Goal: Check status: Check status

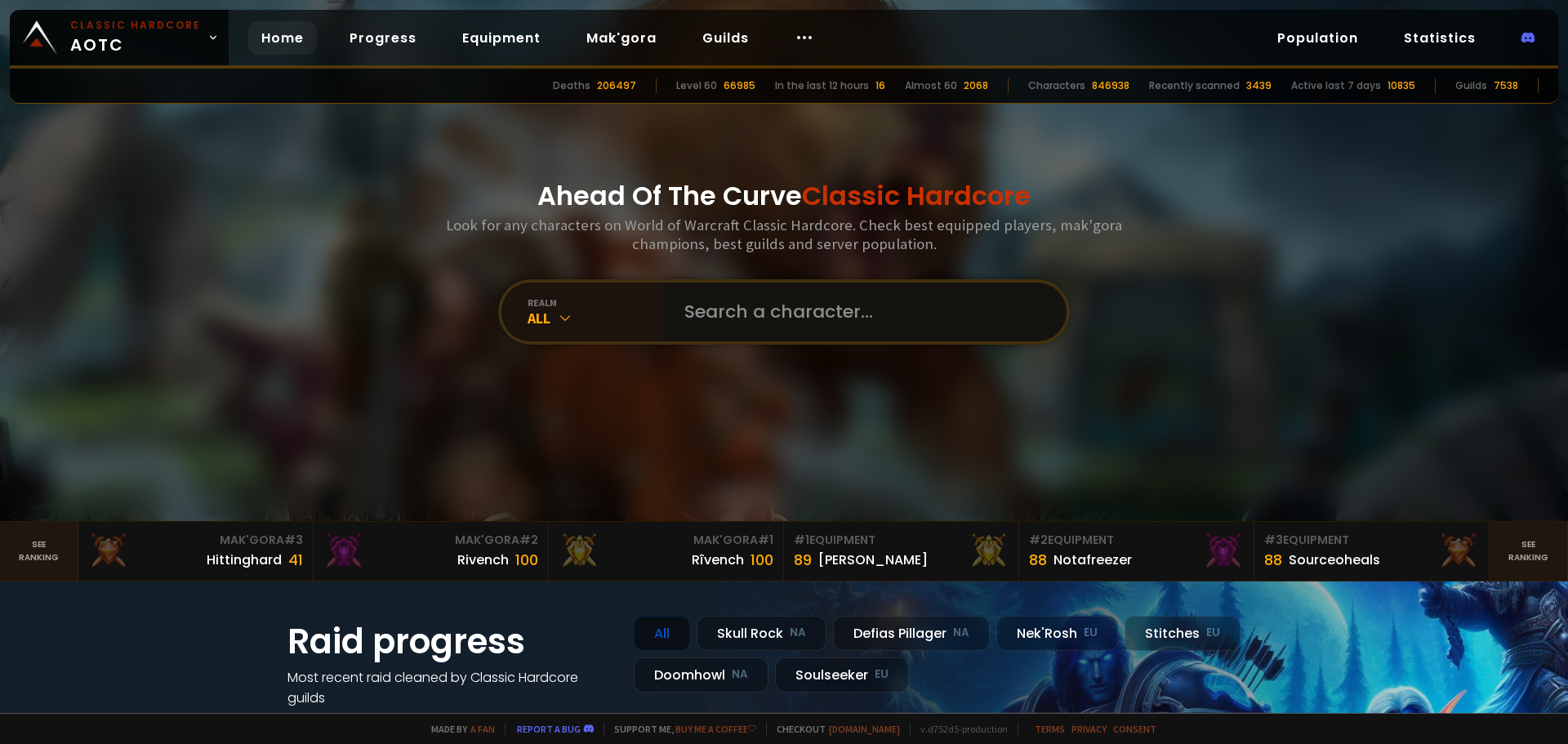
click at [735, 323] on input "text" at bounding box center [861, 312] width 372 height 59
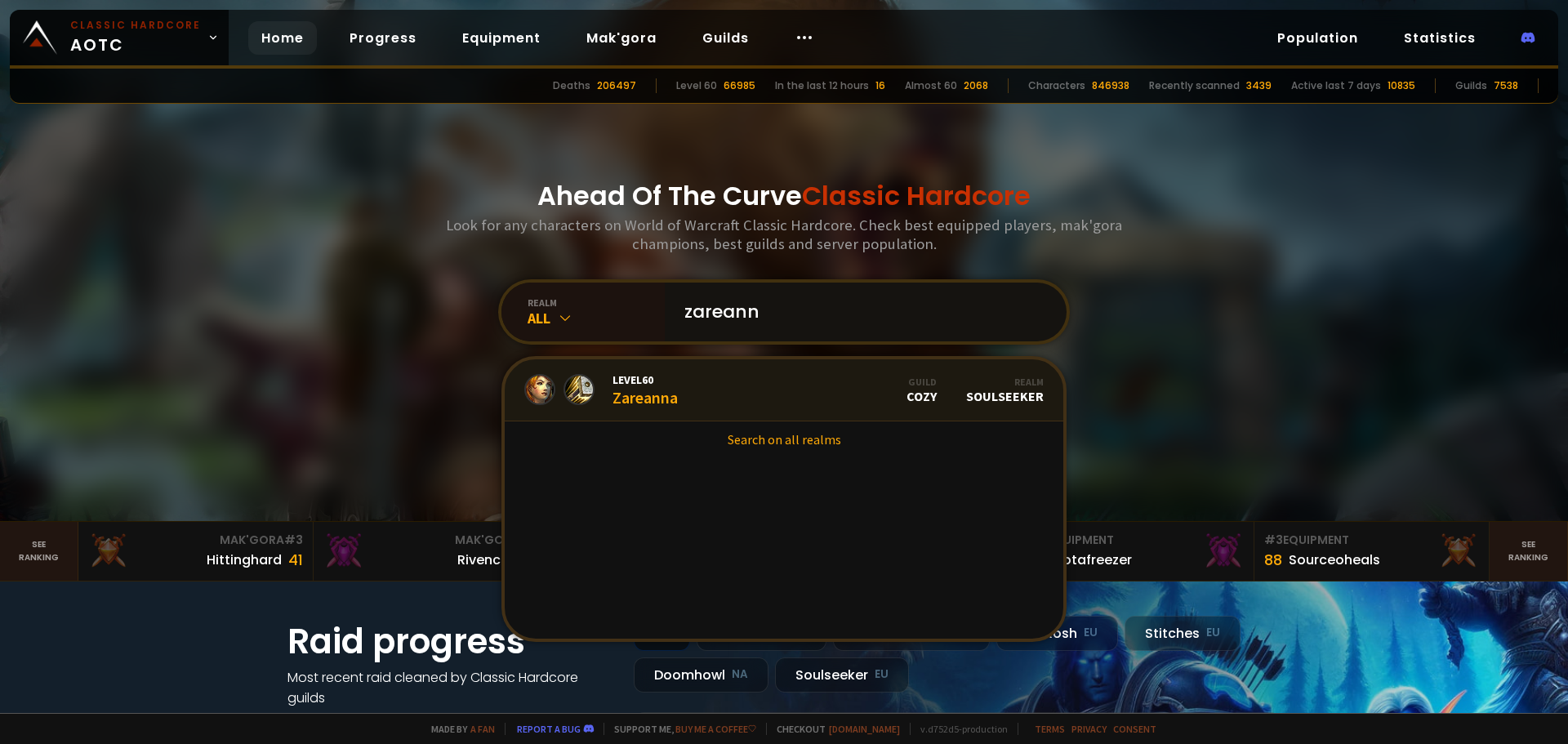
type input "zareann"
click at [835, 397] on link "Level 60 Zareanna Guild Cozy Realm Soulseeker" at bounding box center [784, 391] width 558 height 62
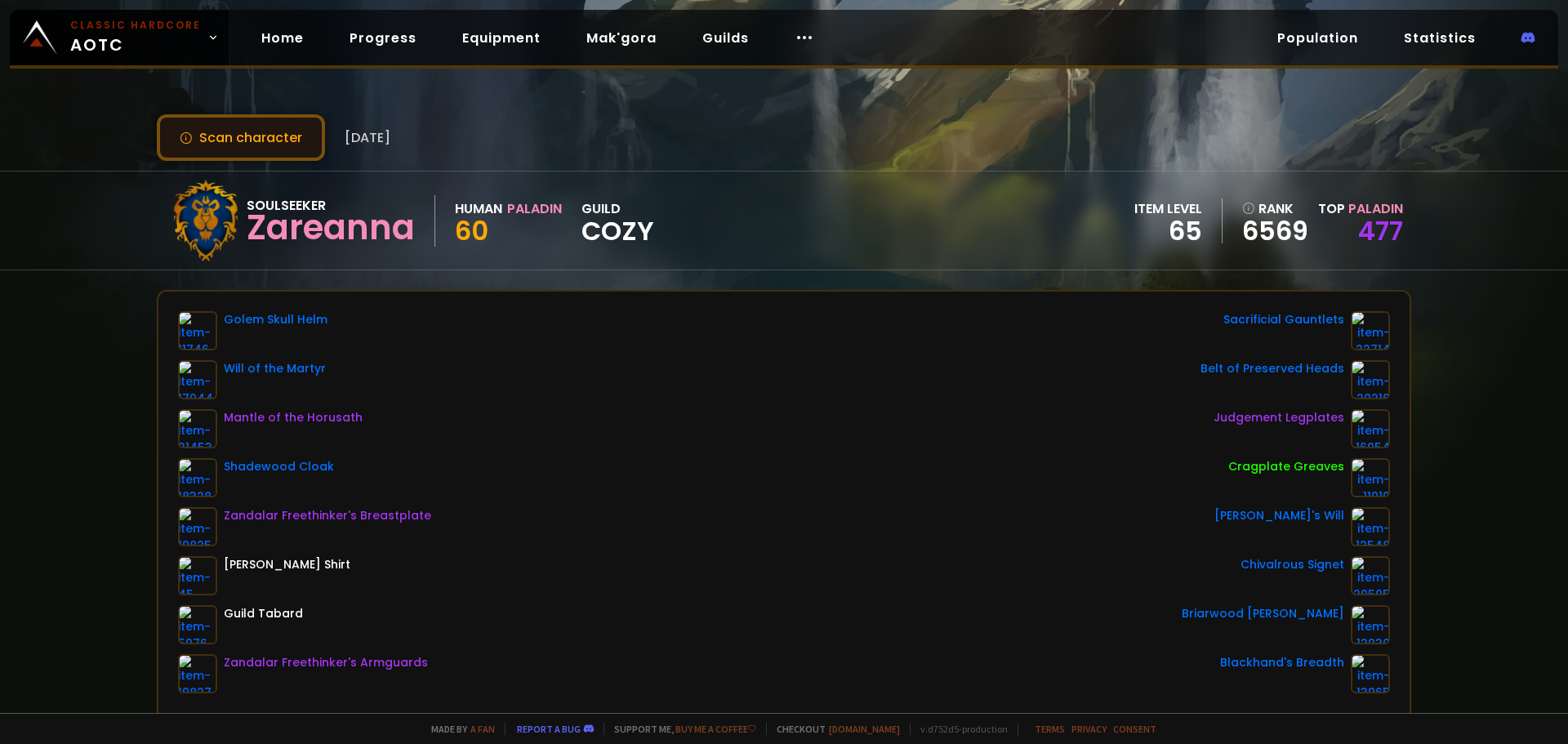
click at [255, 133] on button "Scan character" at bounding box center [241, 138] width 168 height 47
click at [293, 48] on link "Home" at bounding box center [283, 38] width 69 height 33
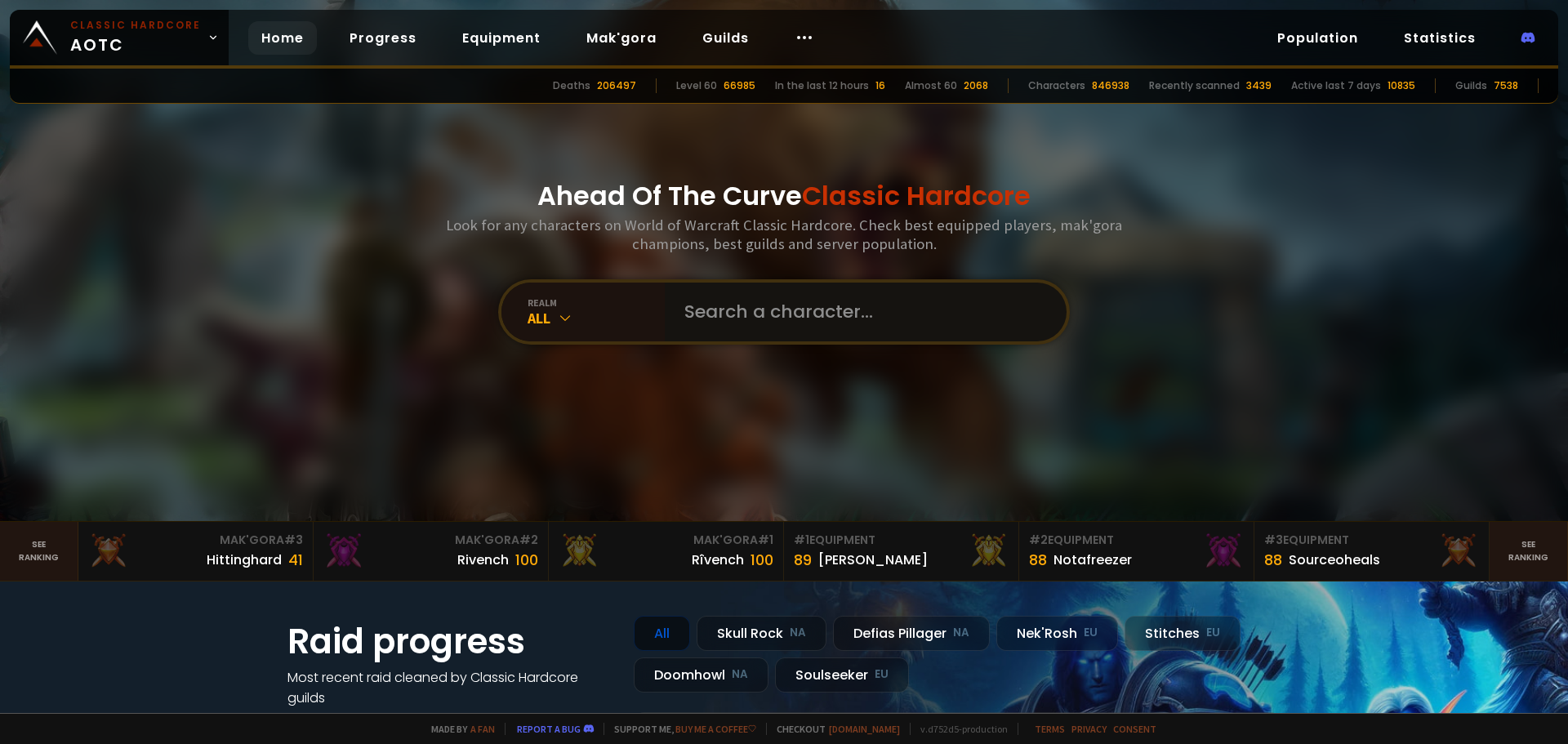
click at [750, 324] on input "text" at bounding box center [861, 312] width 372 height 59
drag, startPoint x: 746, startPoint y: 314, endPoint x: 591, endPoint y: 304, distance: 155.3
click at [591, 304] on div "realm All z We didn't scan z yet. Press enter to scan." at bounding box center [784, 312] width 572 height 66
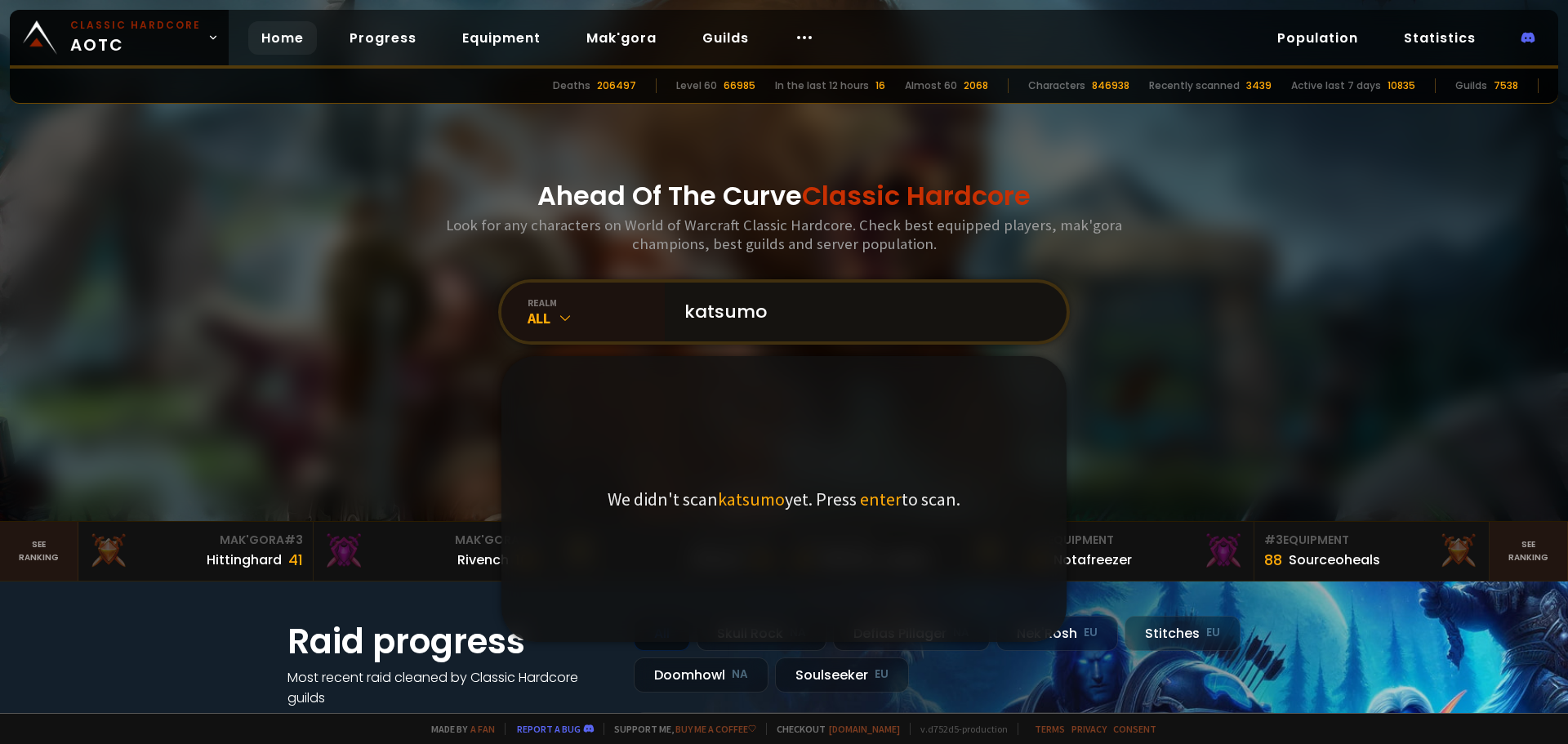
click at [854, 326] on input "katsumo" at bounding box center [861, 312] width 372 height 59
type input "katsumota"
click at [880, 508] on span "enter" at bounding box center [889, 500] width 42 height 23
click at [877, 500] on span "enter" at bounding box center [889, 500] width 42 height 23
click at [839, 301] on input "katsumota" at bounding box center [861, 312] width 372 height 59
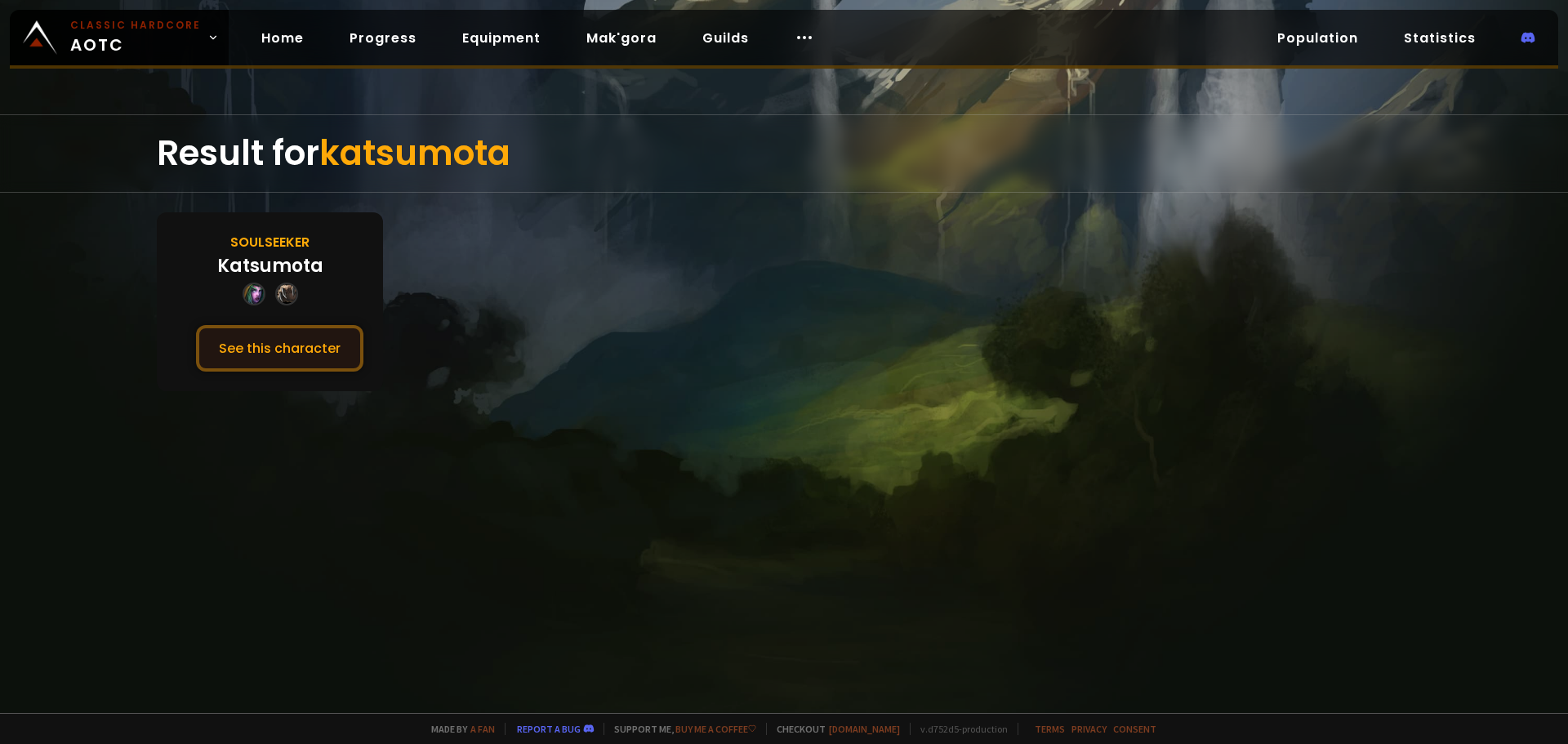
click at [283, 352] on button "See this character" at bounding box center [280, 348] width 168 height 47
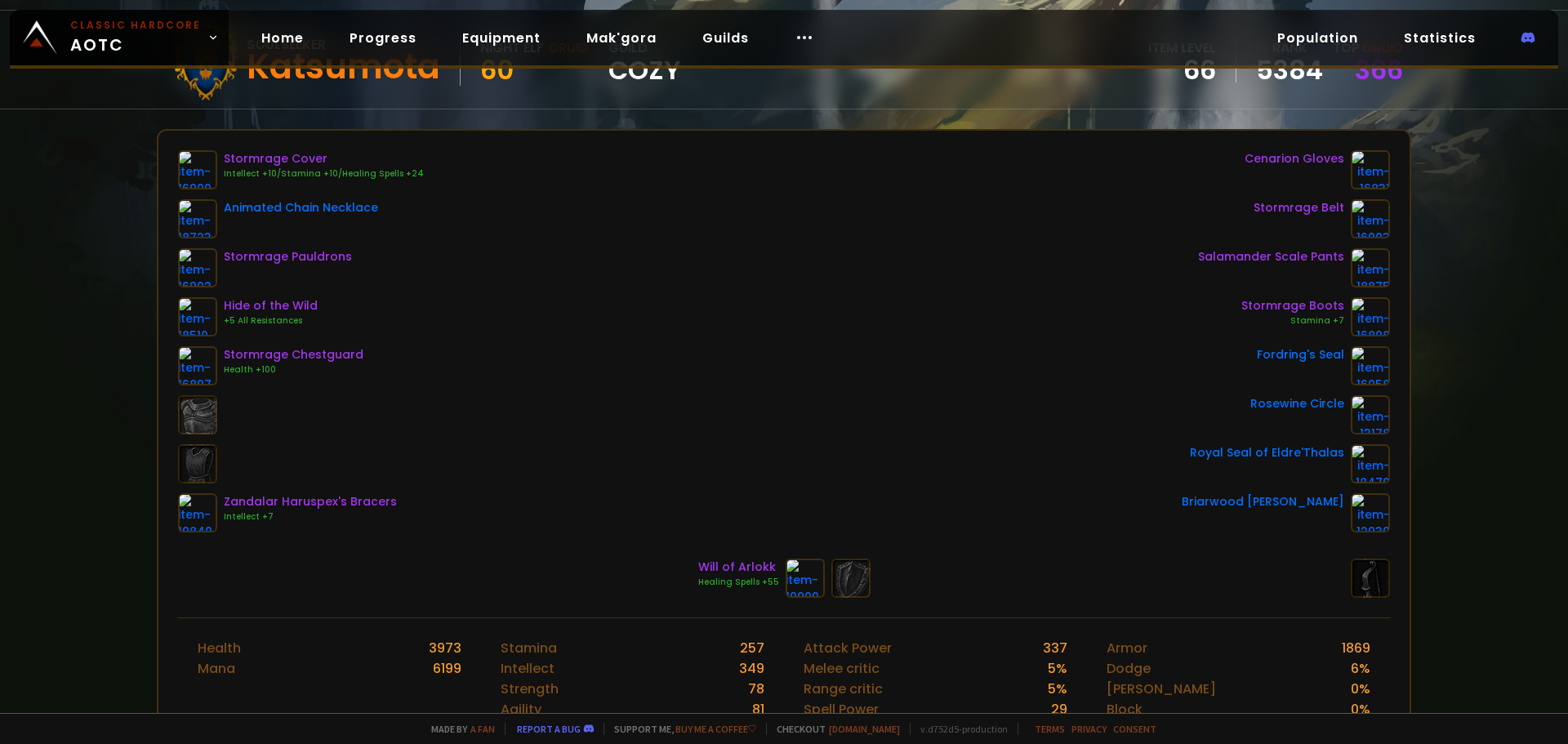
scroll to position [164, 0]
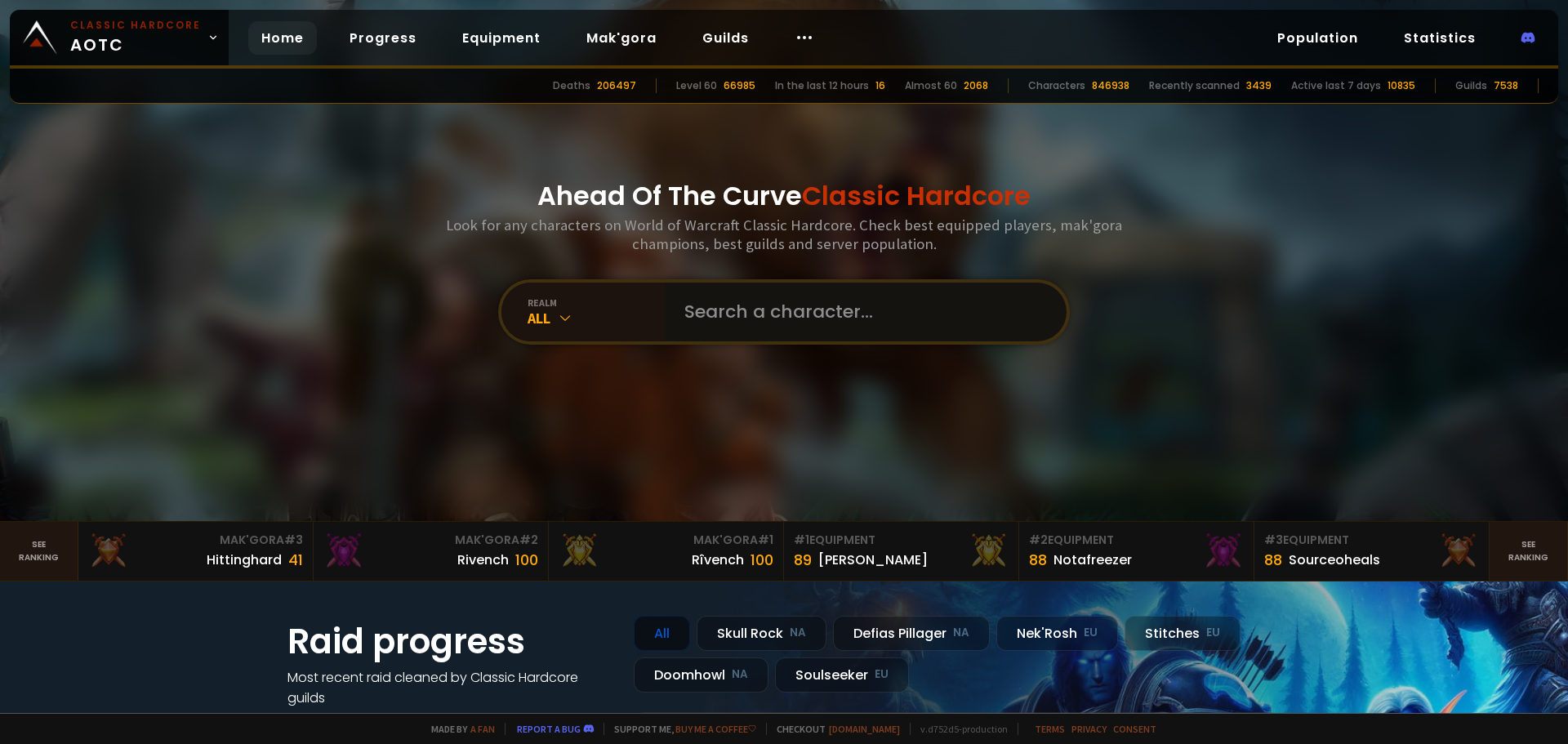
click at [695, 301] on input "text" at bounding box center [861, 312] width 372 height 59
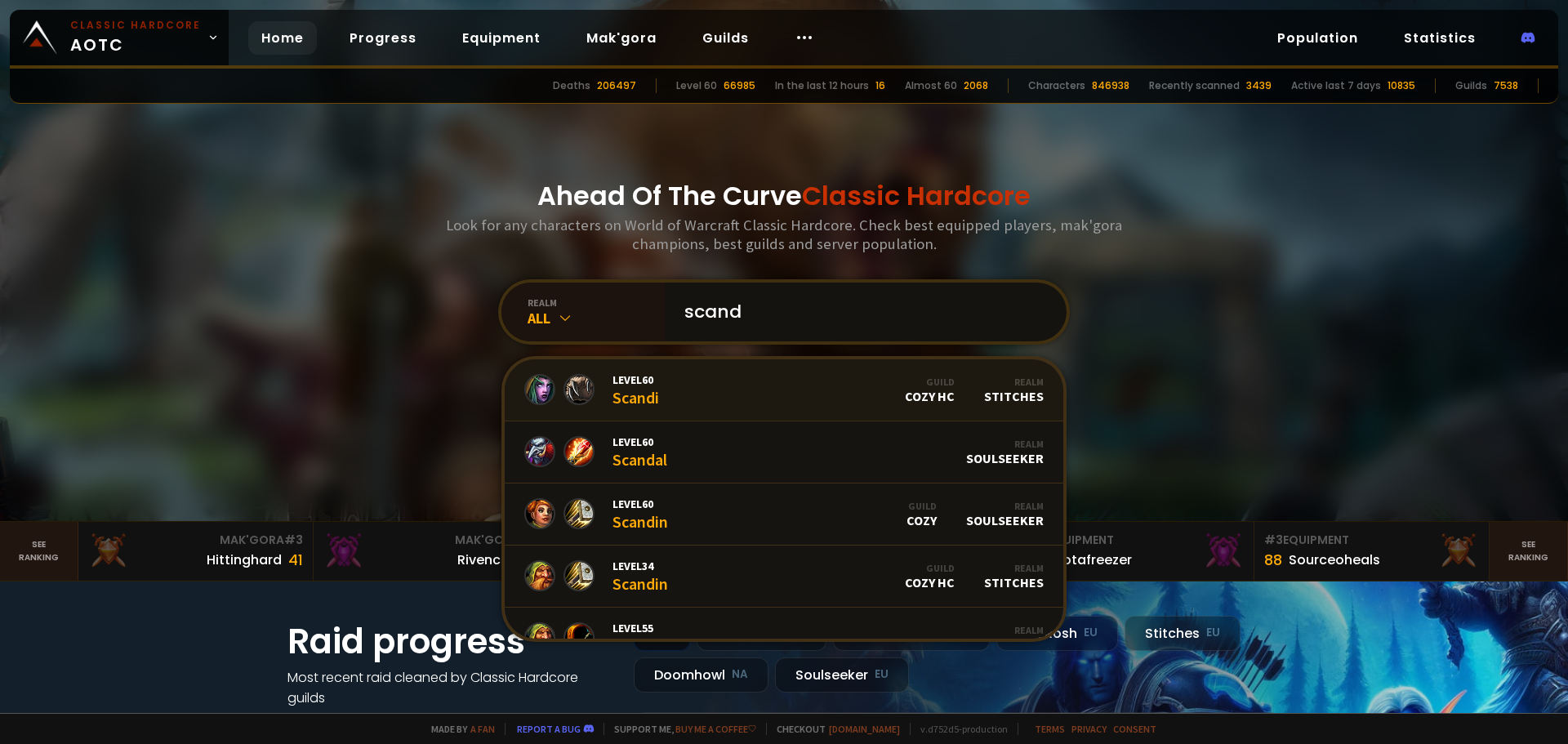
type input "scand"
click at [743, 393] on link "Level 60 Scandi Guild Cozy HC Realm Stitches" at bounding box center [784, 391] width 558 height 62
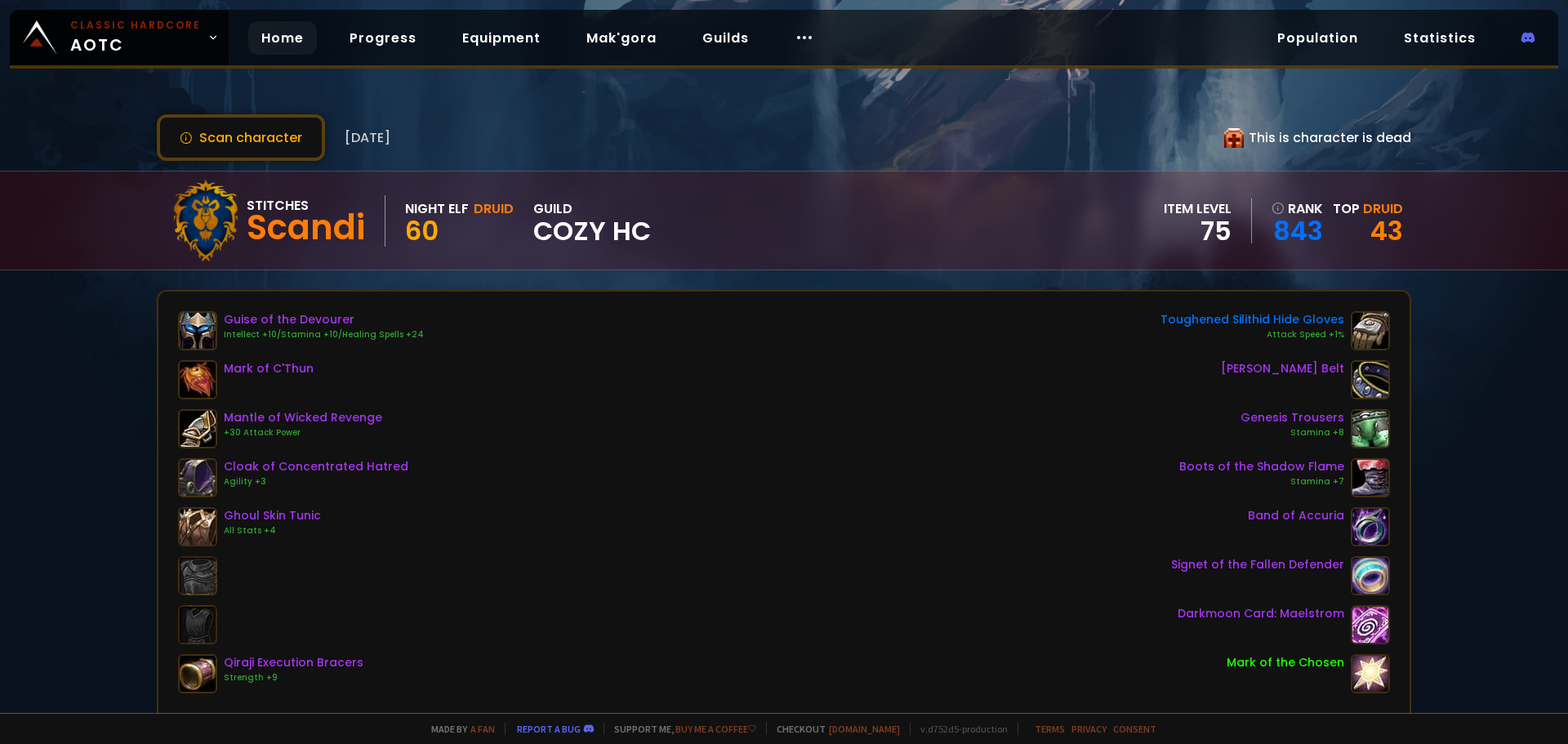
click at [252, 46] on link "Home" at bounding box center [283, 38] width 69 height 33
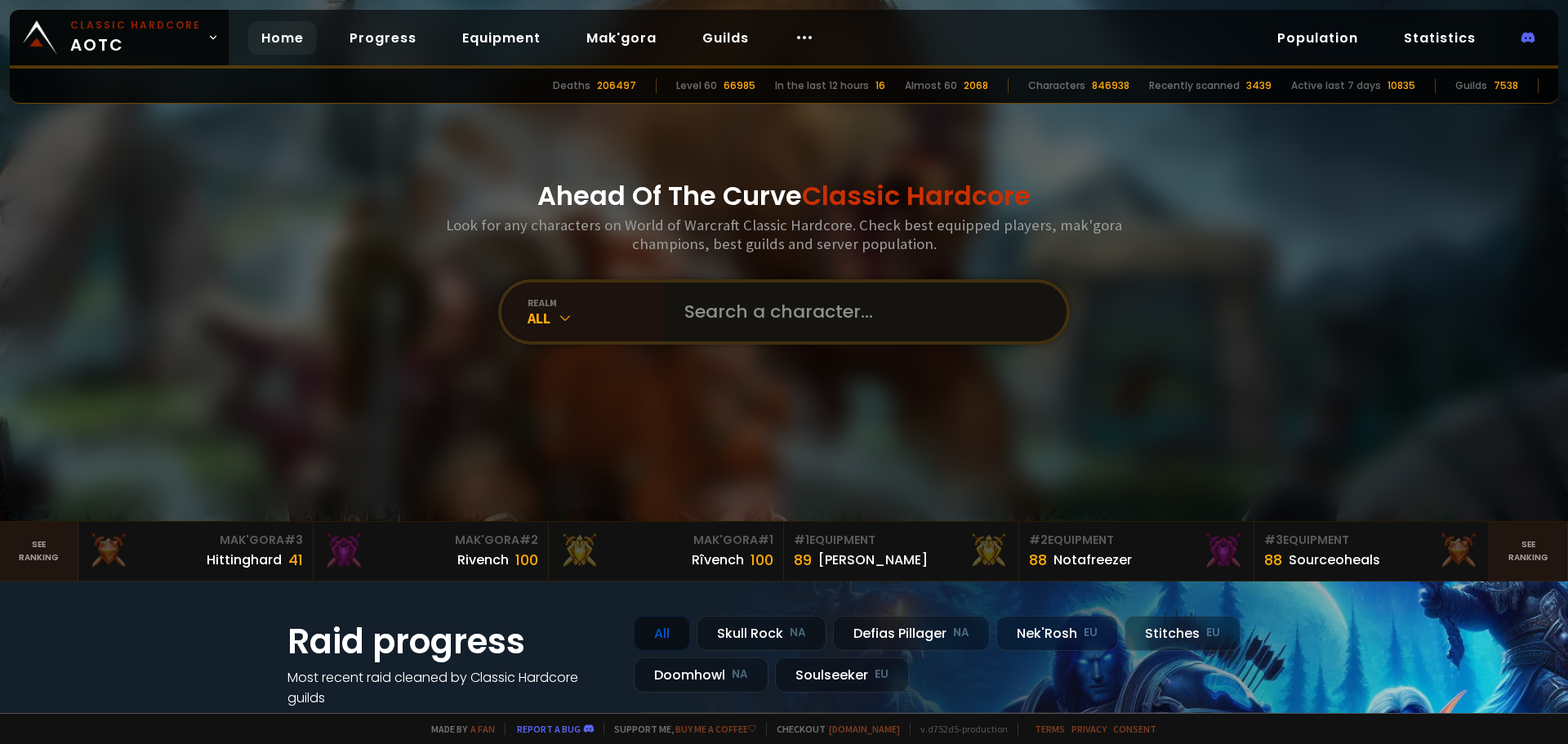
click at [731, 323] on input "text" at bounding box center [861, 312] width 372 height 59
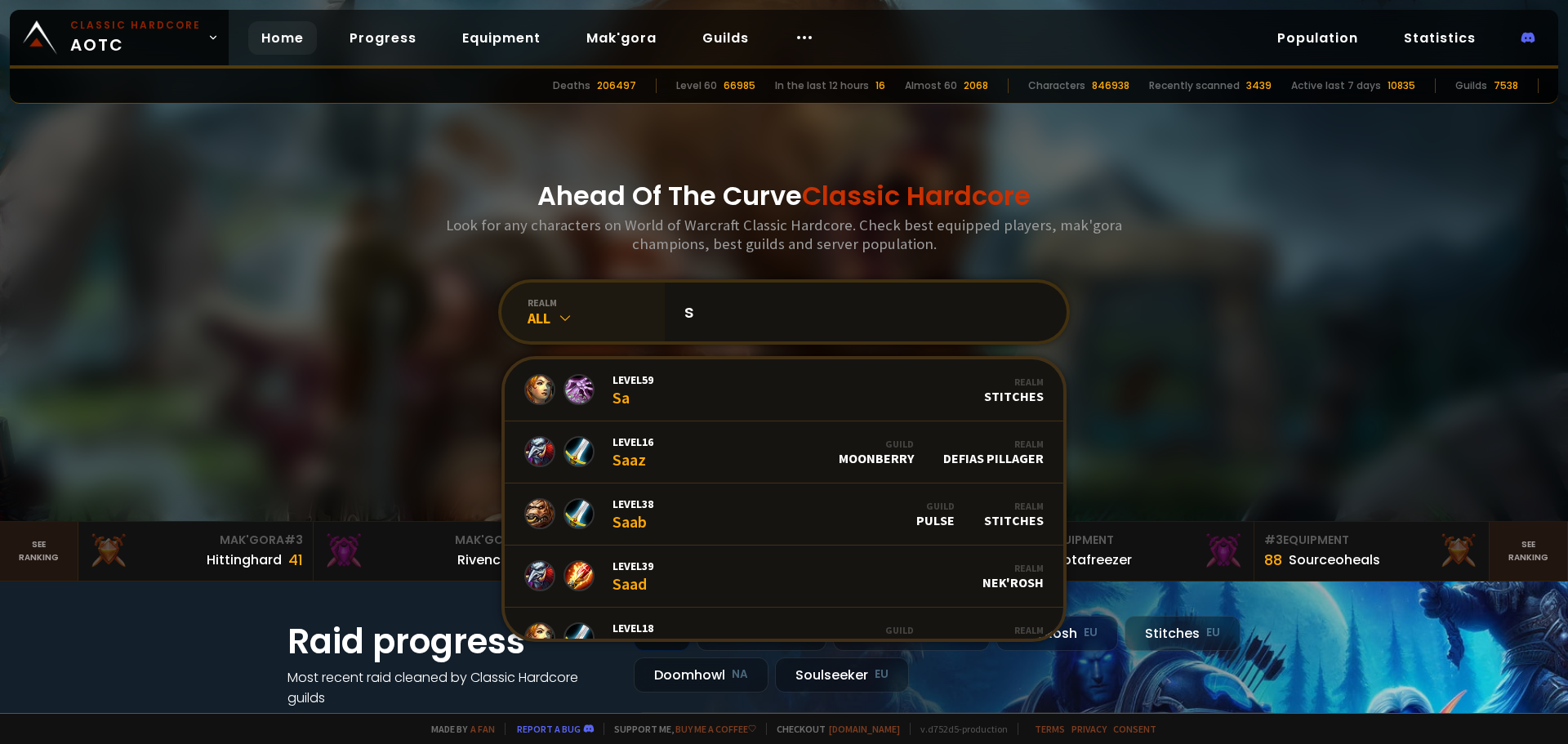
drag, startPoint x: 720, startPoint y: 316, endPoint x: 648, endPoint y: 311, distance: 72.2
click at [648, 311] on div "realm All s Level 59 Sa Realm Stitches Level 16 Saaz Guild Moonberry Realm Defi…" at bounding box center [784, 312] width 572 height 66
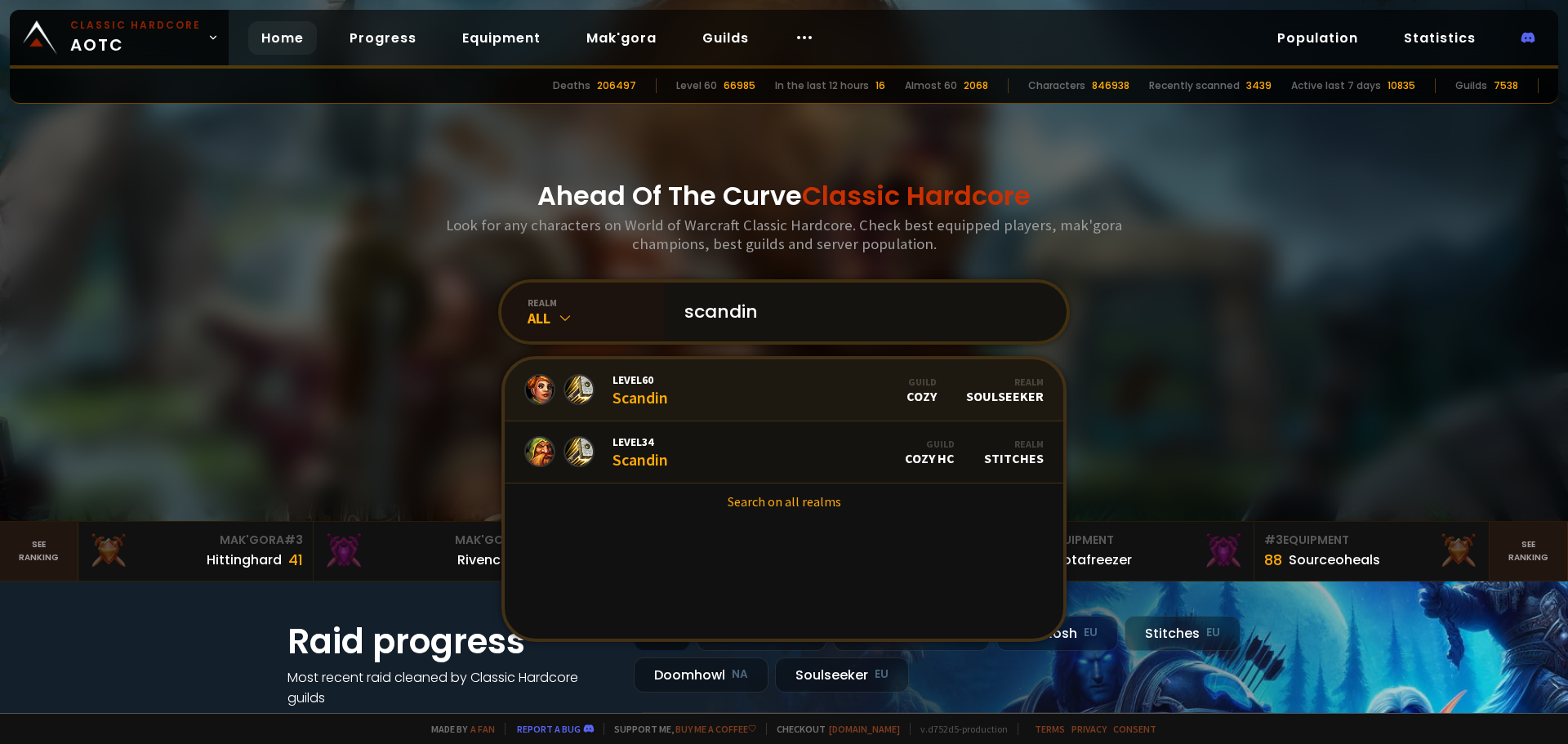
type input "scandin"
click at [796, 389] on link "Level 60 Scandin Guild Cozy Realm Soulseeker" at bounding box center [784, 391] width 558 height 62
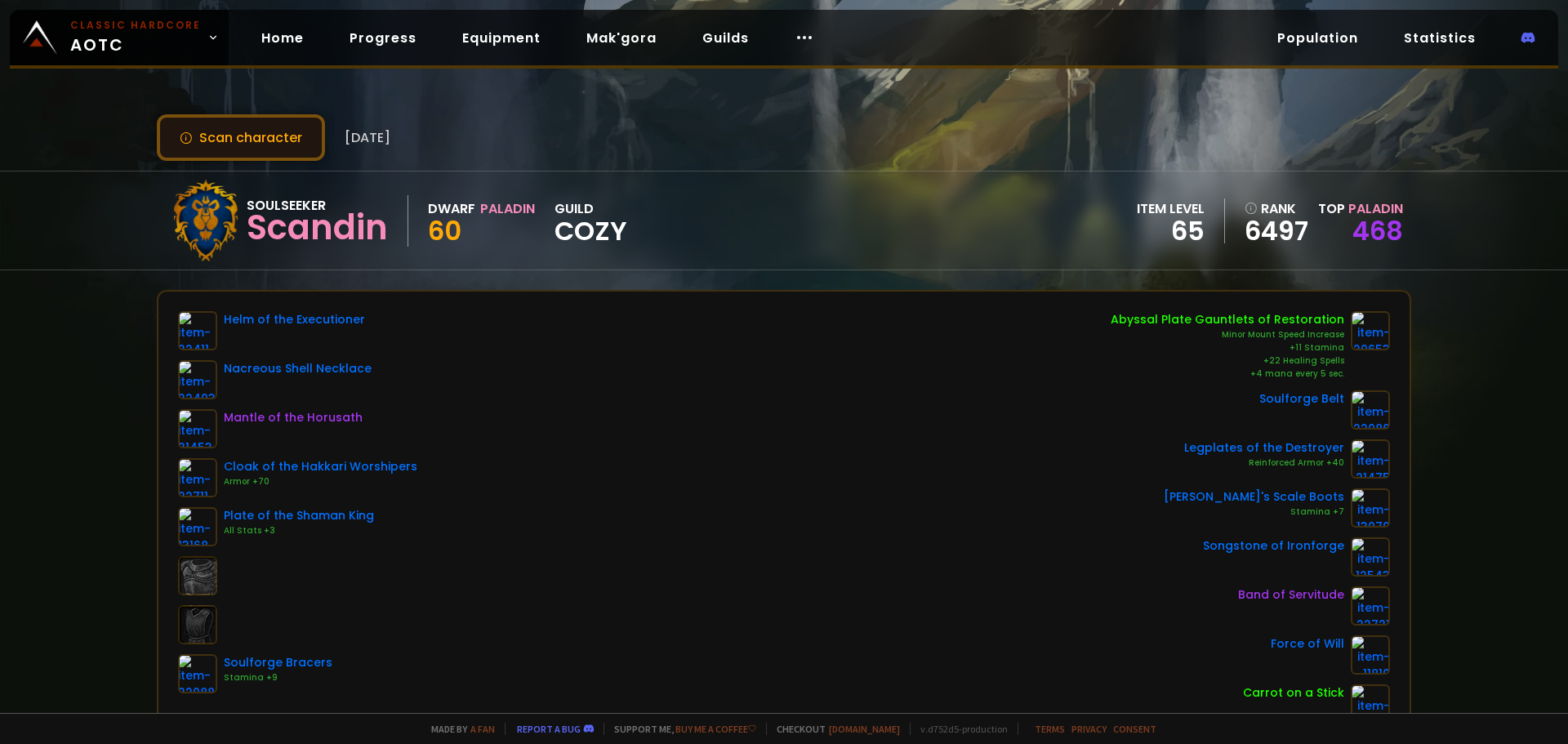
click at [257, 140] on button "Scan character" at bounding box center [241, 138] width 168 height 47
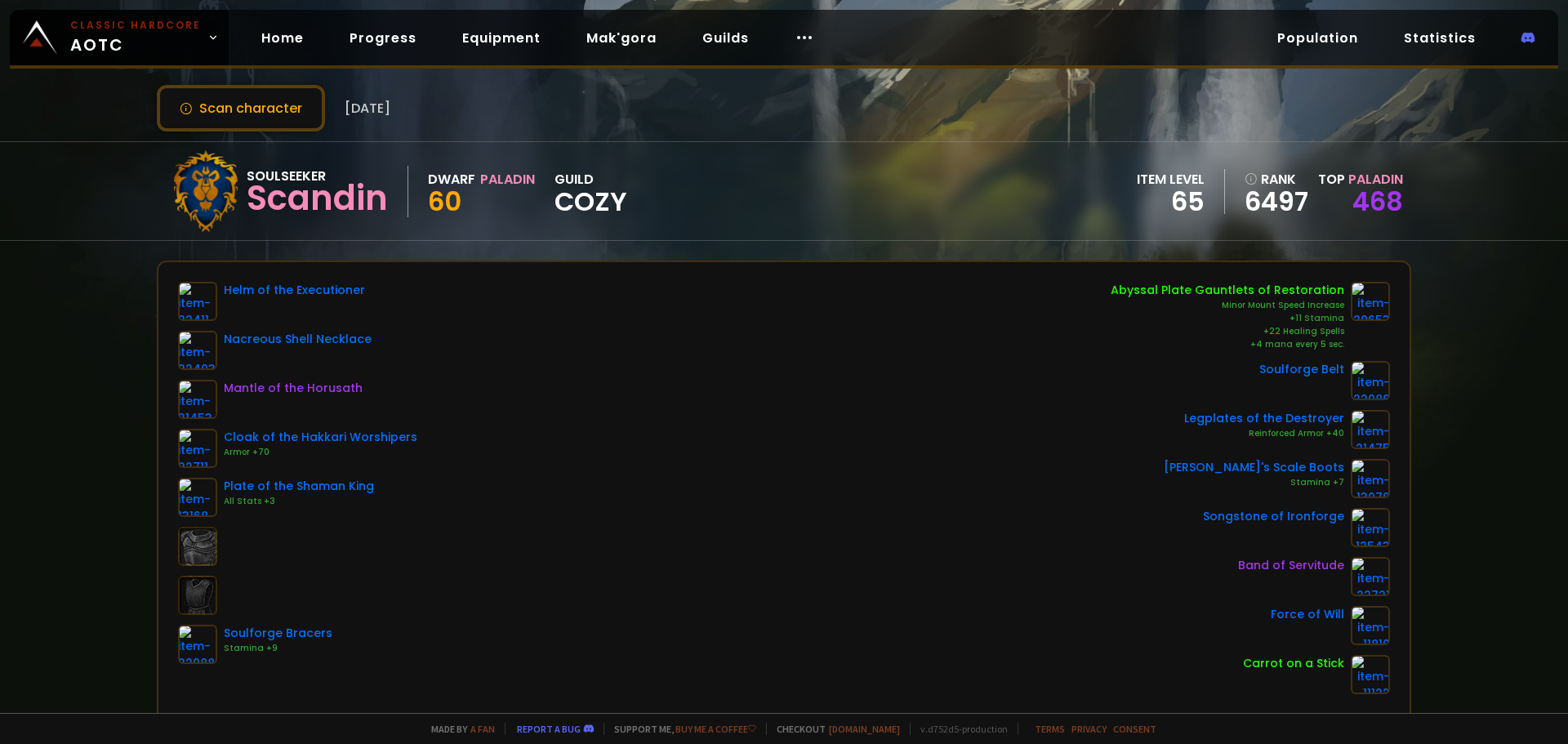
scroll to position [81, 0]
